Goal: Check status: Check status

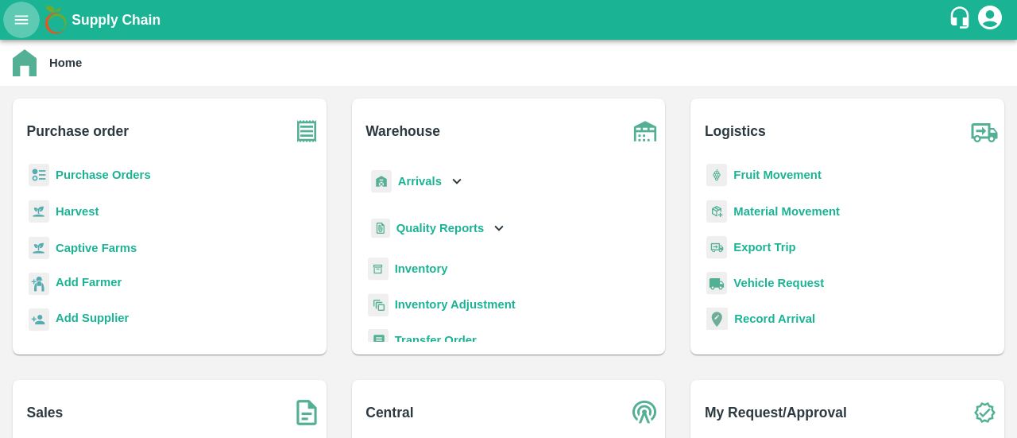
click at [27, 21] on icon "open drawer" at bounding box center [21, 19] width 17 height 17
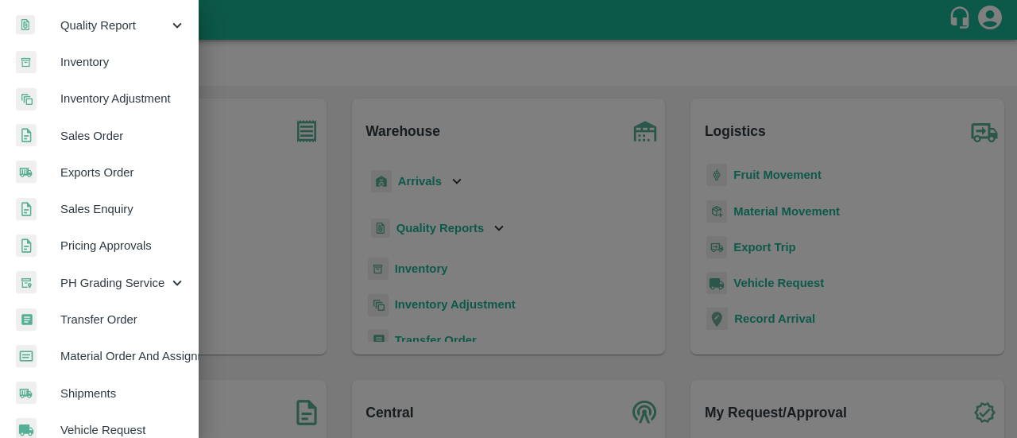
scroll to position [261, 0]
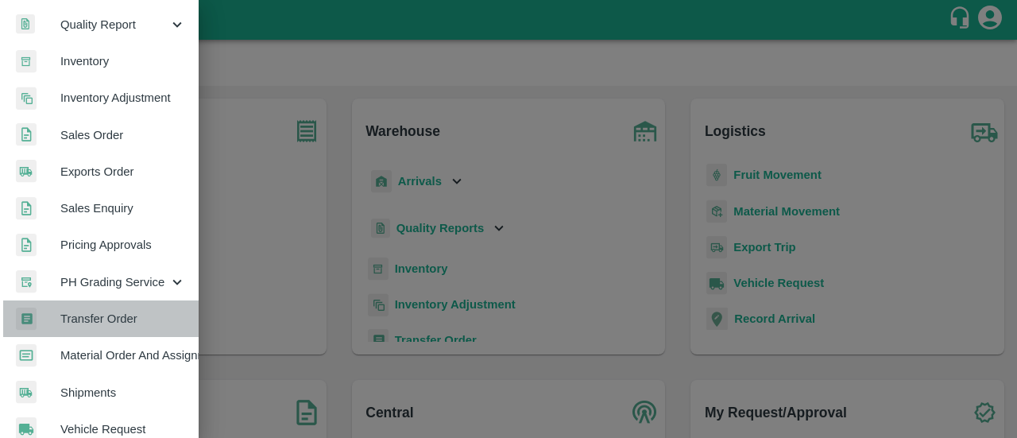
click at [106, 314] on span "Transfer Order" at bounding box center [123, 318] width 126 height 17
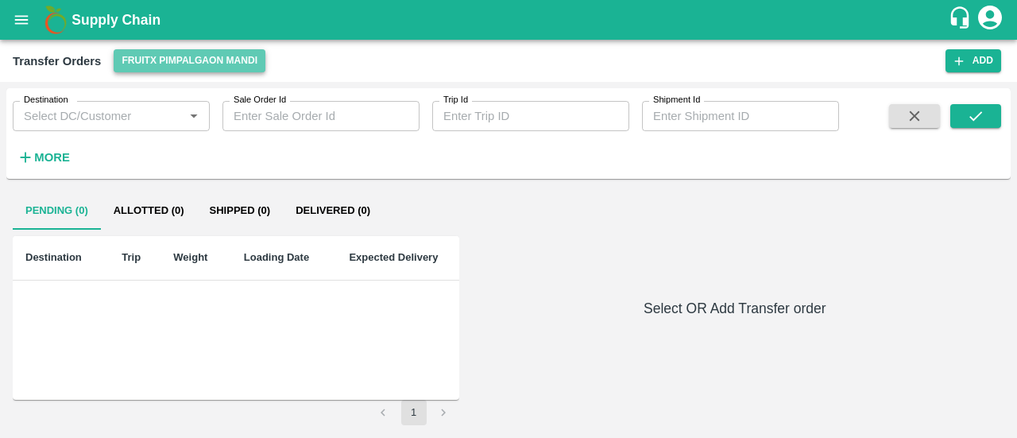
click at [170, 60] on button "FruitX Pimpalgaon Mandi" at bounding box center [190, 60] width 152 height 23
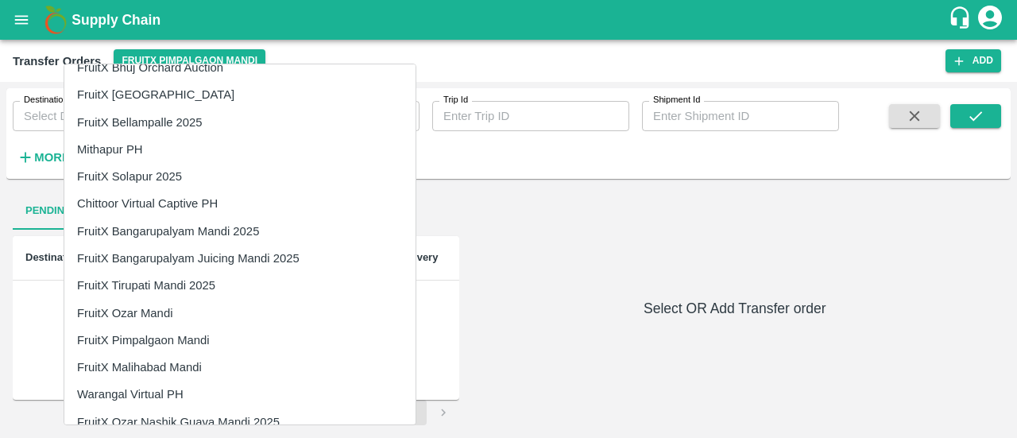
scroll to position [2920, 0]
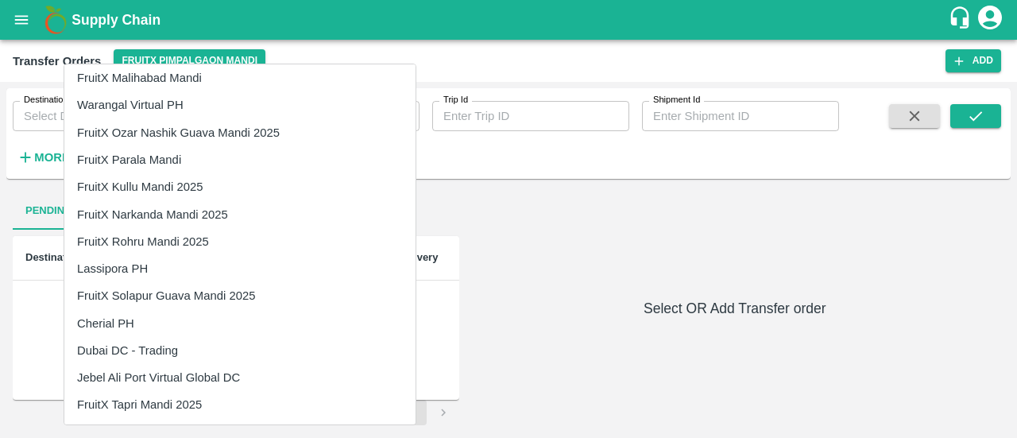
click at [635, 243] on div at bounding box center [508, 219] width 1017 height 438
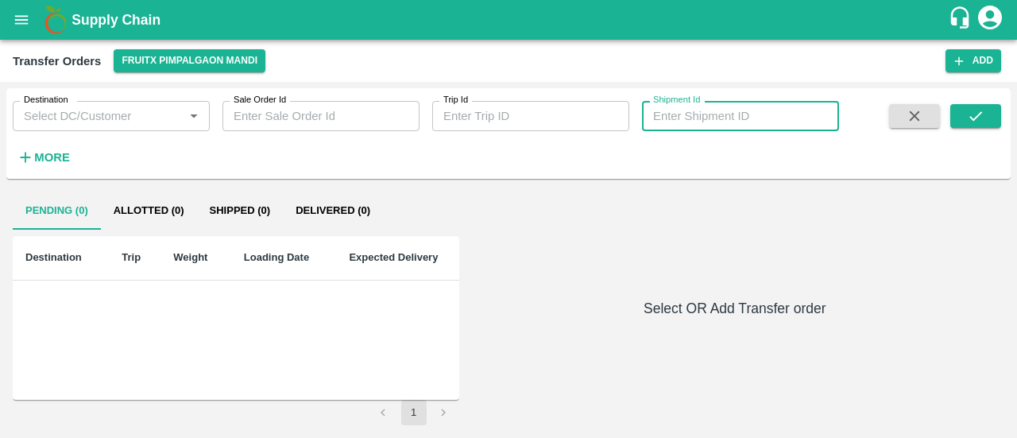
click at [733, 109] on input "Shipment Id" at bounding box center [740, 116] width 197 height 30
paste input "TO-357781"
click at [675, 120] on input "TO-357781" at bounding box center [740, 116] width 197 height 30
type input "T"
type input "357781"
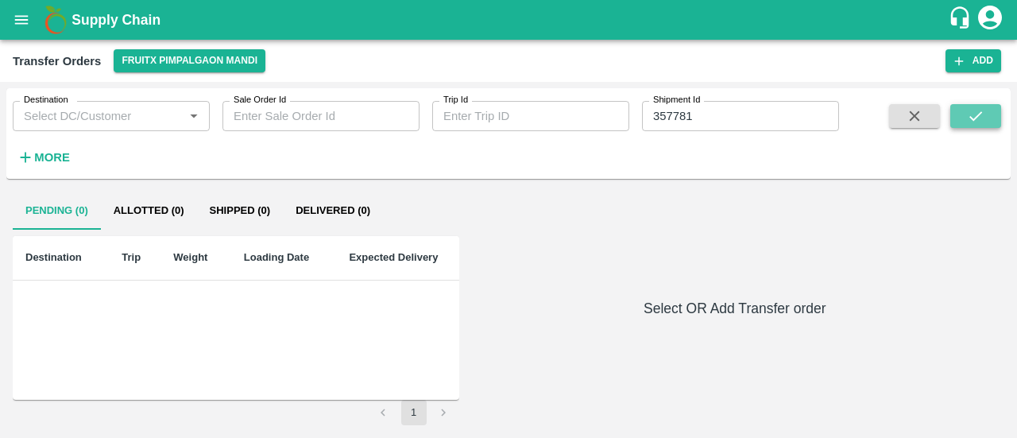
click at [975, 116] on icon "submit" at bounding box center [975, 115] width 17 height 17
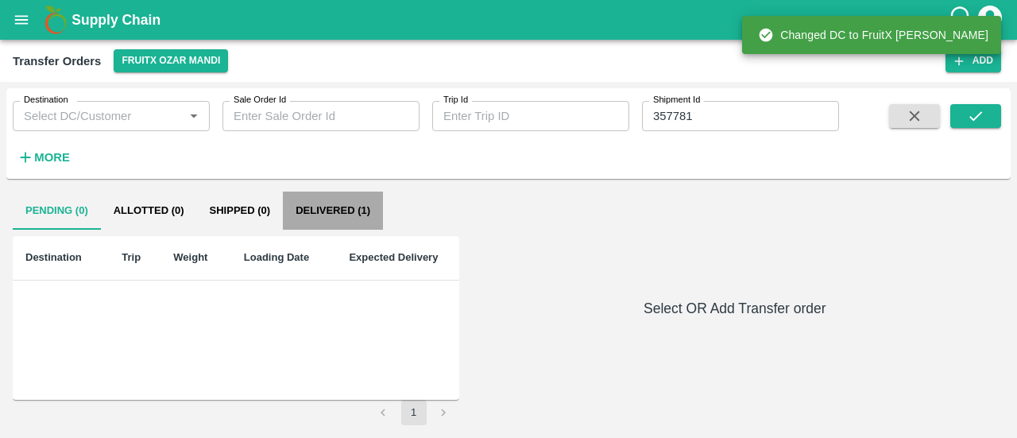
click at [307, 209] on button "Delivered (1)" at bounding box center [333, 210] width 100 height 38
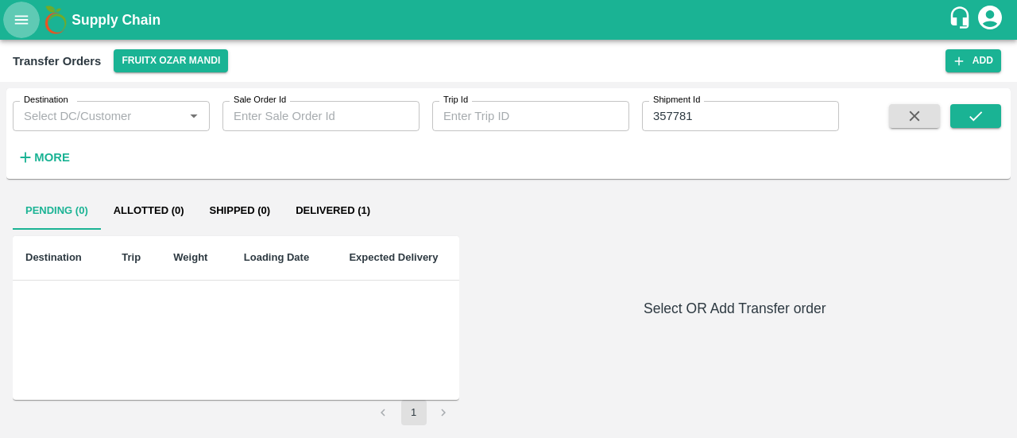
click at [14, 26] on icon "open drawer" at bounding box center [21, 19] width 17 height 17
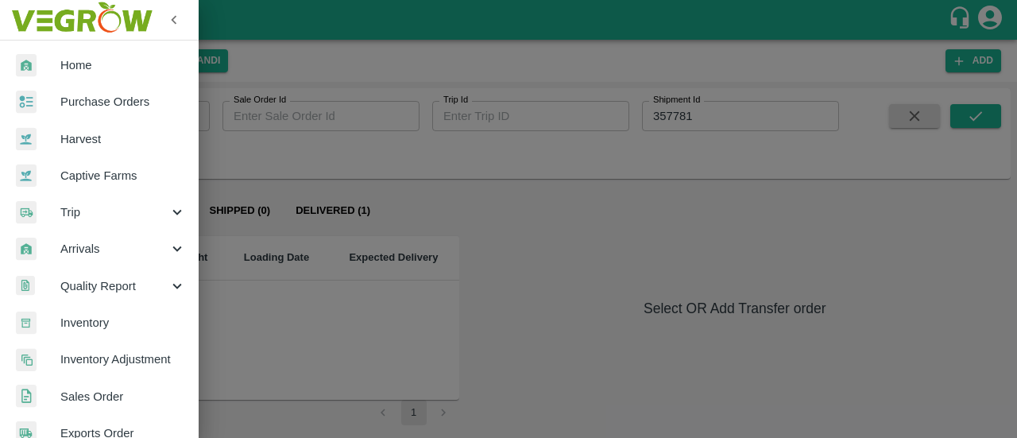
click at [71, 245] on span "Arrivals" at bounding box center [114, 248] width 108 height 17
click at [95, 315] on span "DC Arrivals" at bounding box center [129, 322] width 113 height 17
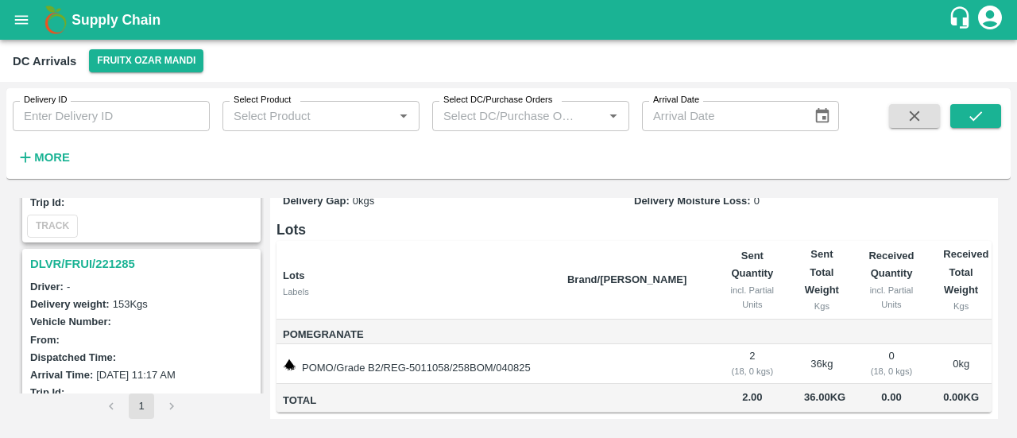
scroll to position [379, 0]
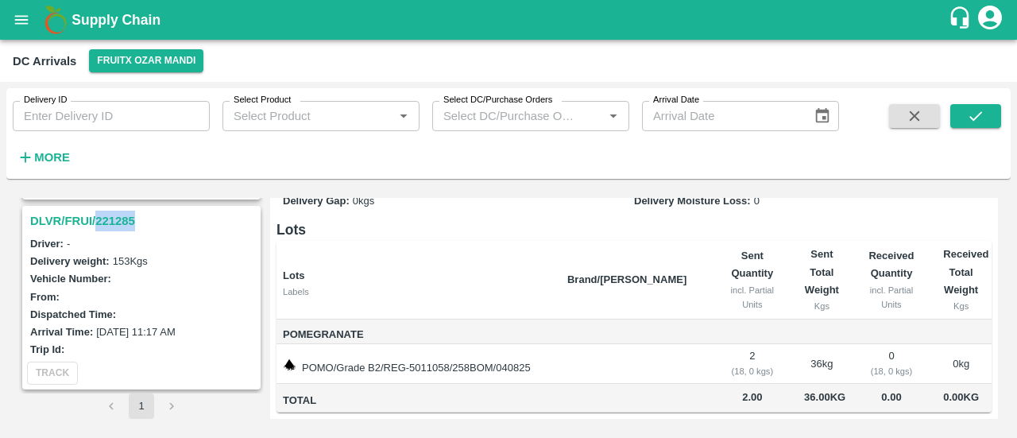
drag, startPoint x: 159, startPoint y: 215, endPoint x: 98, endPoint y: 214, distance: 61.2
click at [98, 214] on h3 "DLVR/FRUI/221285" at bounding box center [143, 220] width 227 height 21
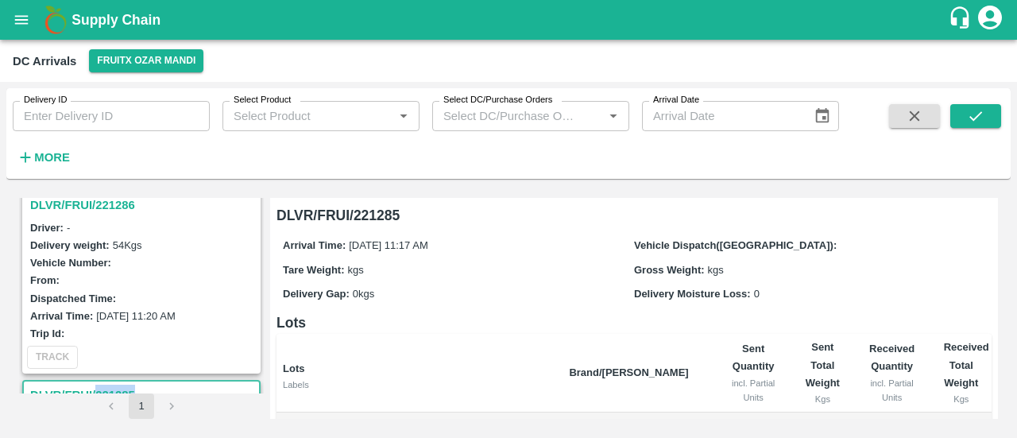
scroll to position [176, 0]
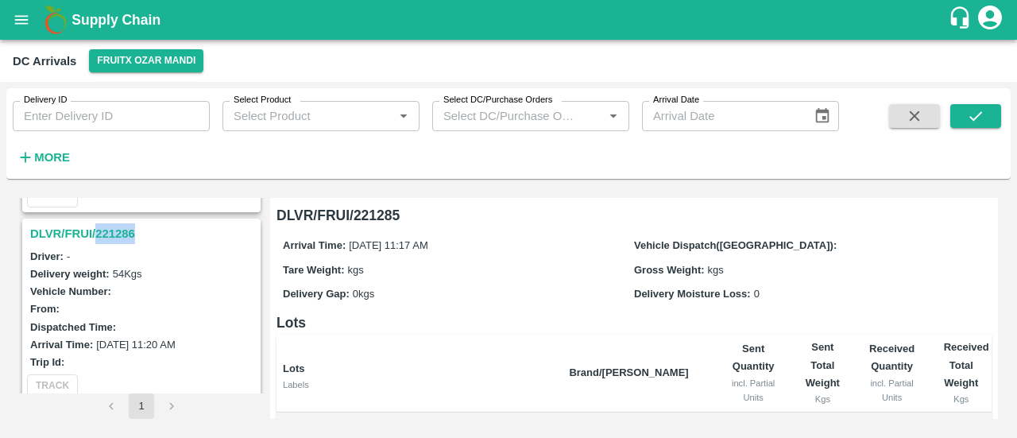
drag, startPoint x: 142, startPoint y: 234, endPoint x: 97, endPoint y: 230, distance: 45.5
click at [97, 230] on h3 "DLVR/FRUI/221286" at bounding box center [143, 233] width 227 height 21
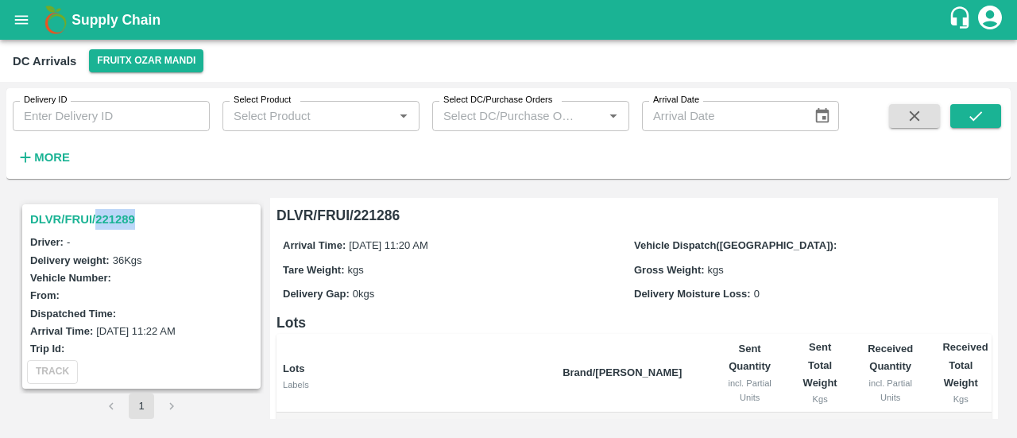
drag, startPoint x: 146, startPoint y: 214, endPoint x: 97, endPoint y: 219, distance: 49.6
click at [97, 219] on h3 "DLVR/FRUI/221289" at bounding box center [143, 219] width 227 height 21
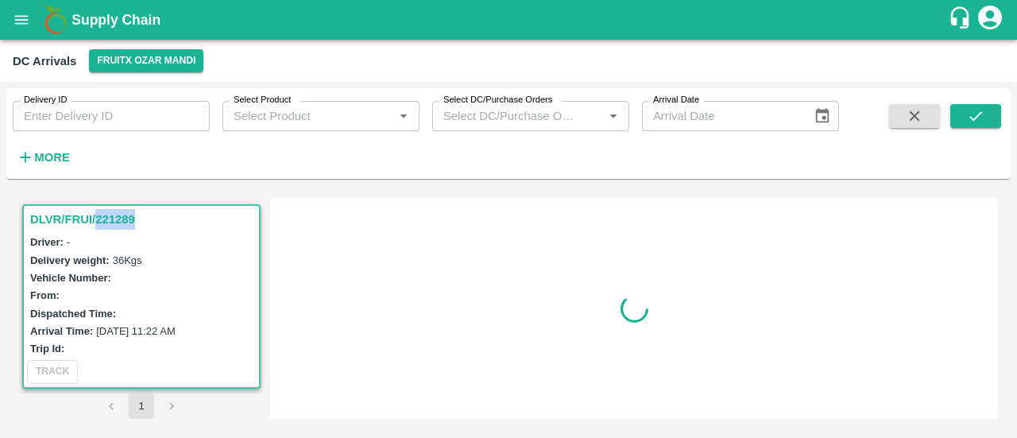
scroll to position [6, 0]
